Goal: Find specific page/section: Find specific page/section

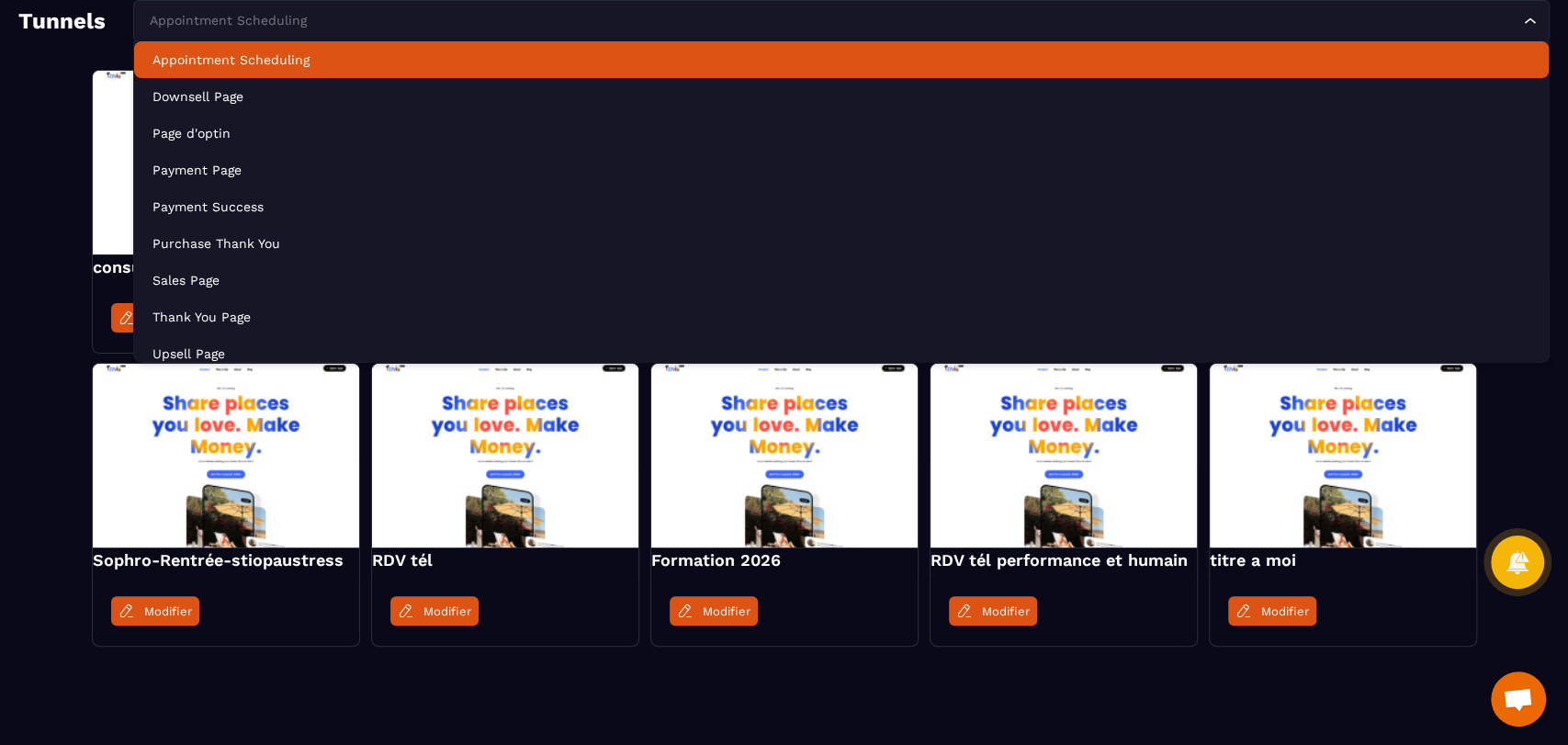
click at [260, 14] on div "Appointment Scheduling" at bounding box center [832, 20] width 1378 height 20
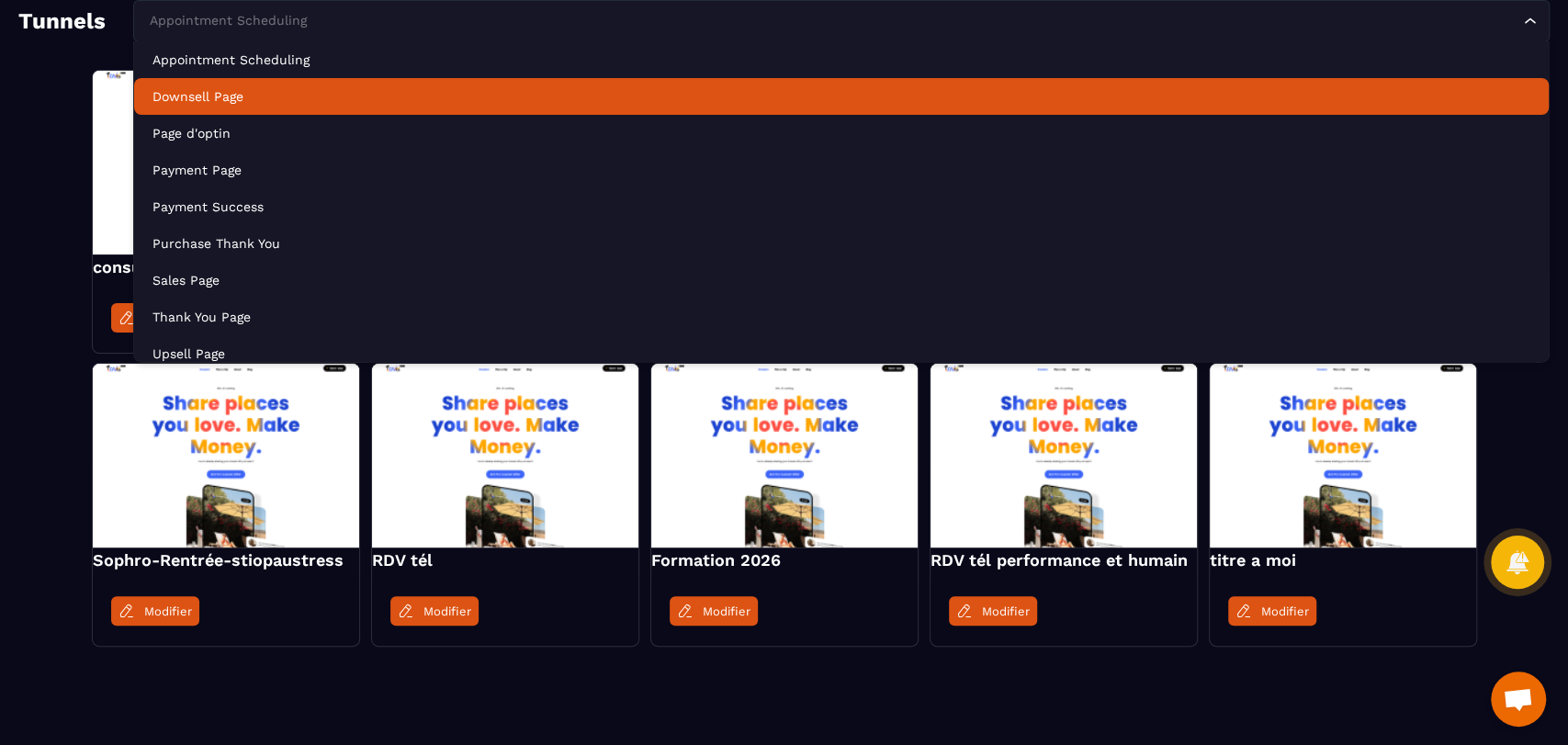
click at [251, 92] on p "Downsell Page" at bounding box center [841, 96] width 1378 height 18
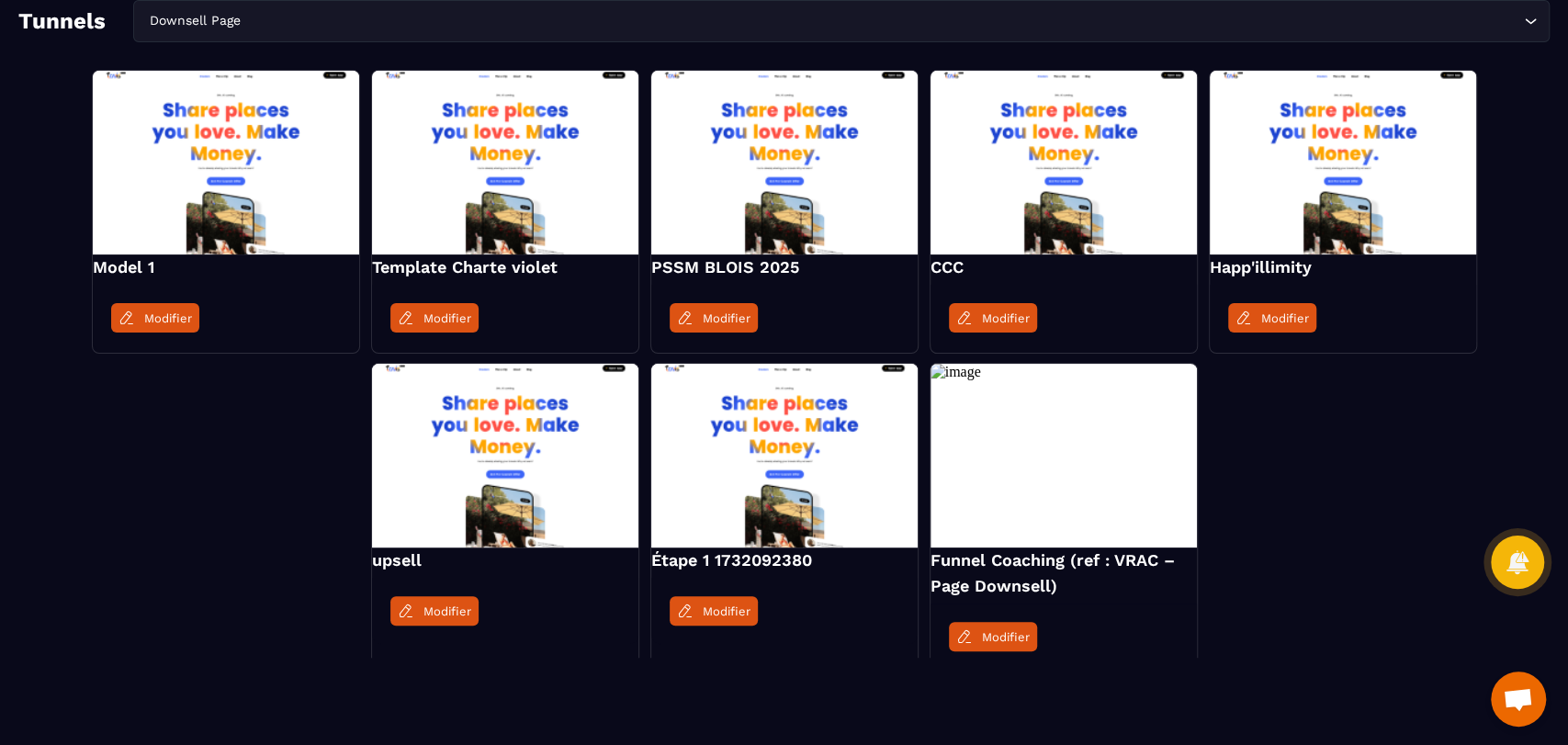
click at [187, 11] on div "Downsell Page" at bounding box center [832, 20] width 1378 height 20
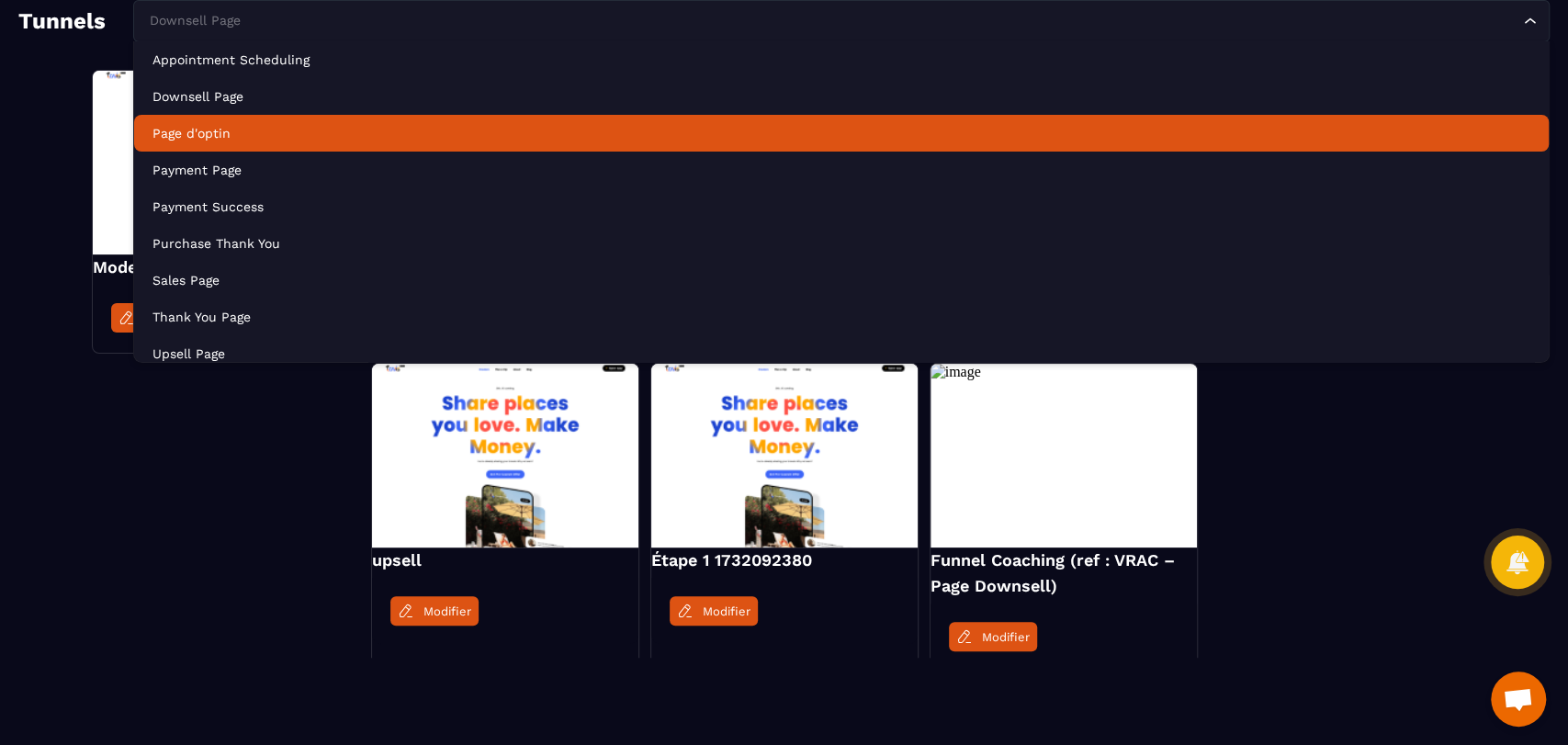
click at [228, 122] on li "Page d'optin" at bounding box center [841, 133] width 1414 height 37
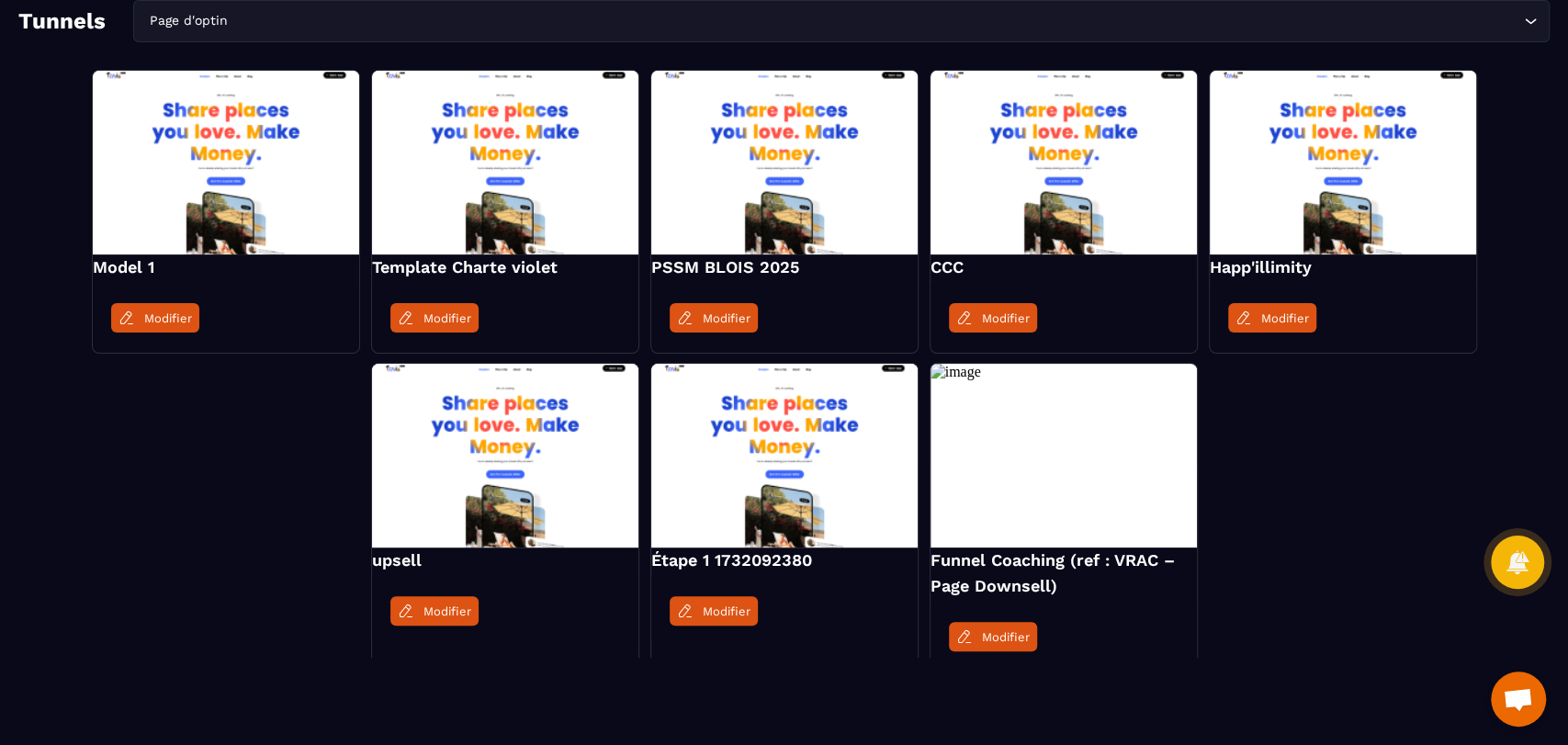
click at [290, 12] on input "Search for option" at bounding box center [875, 20] width 1288 height 20
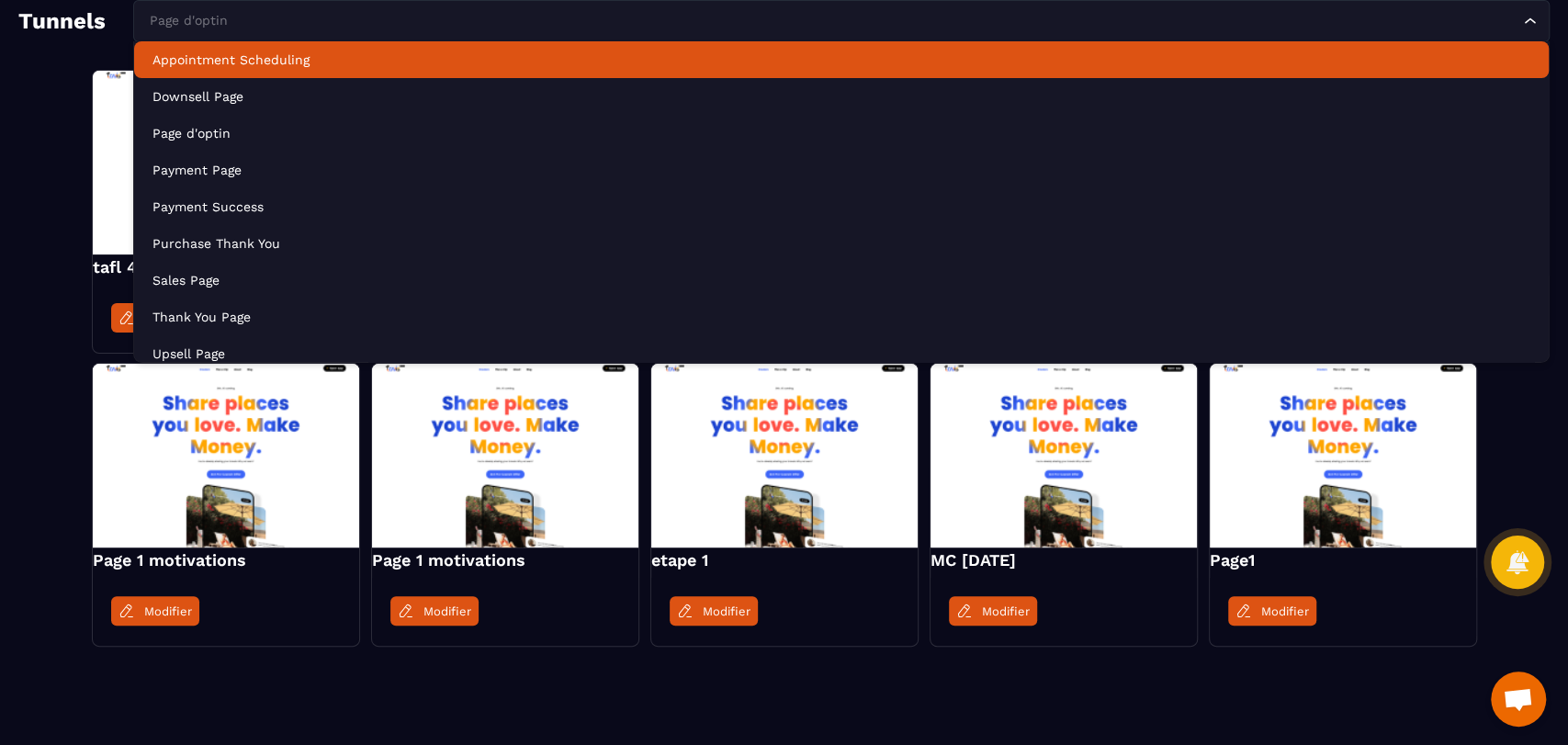
click at [293, 65] on p "Appointment Scheduling" at bounding box center [841, 59] width 1378 height 18
